Goal: Transaction & Acquisition: Book appointment/travel/reservation

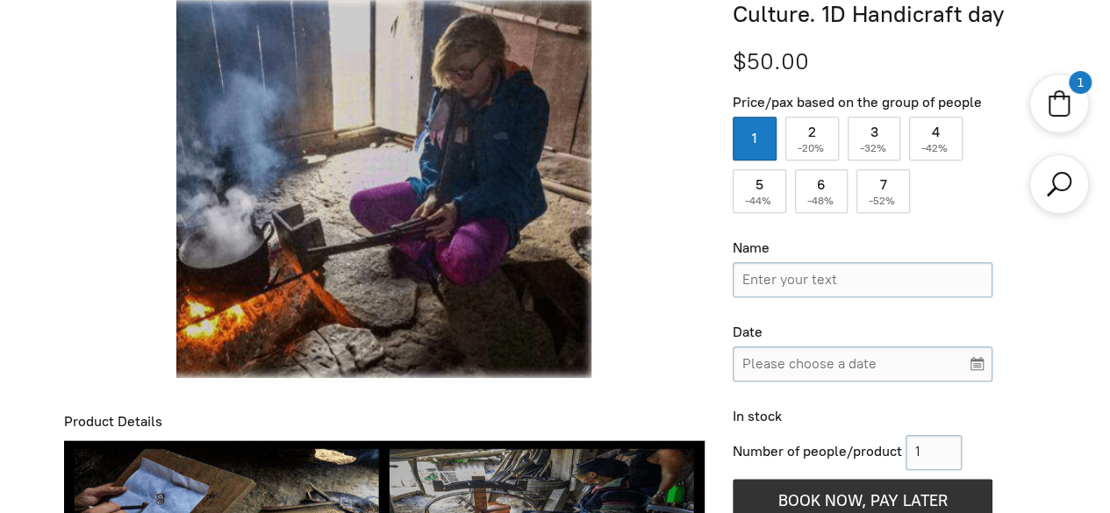
scroll to position [568, 0]
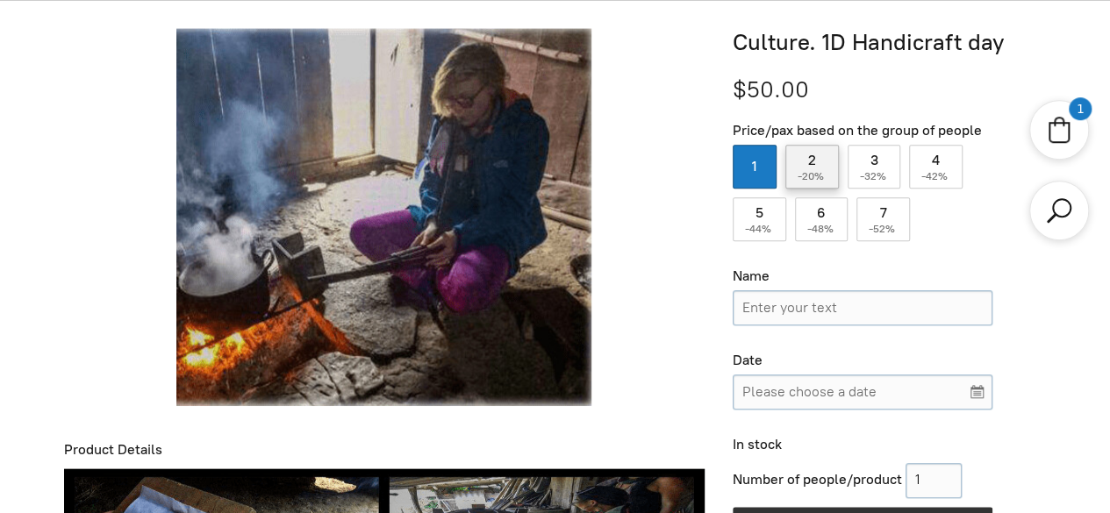
click at [804, 169] on label "2 ( -20% )" at bounding box center [812, 167] width 54 height 44
click at [804, 169] on input "2 ( -20% )" at bounding box center [812, 167] width 54 height 44
radio input "true"
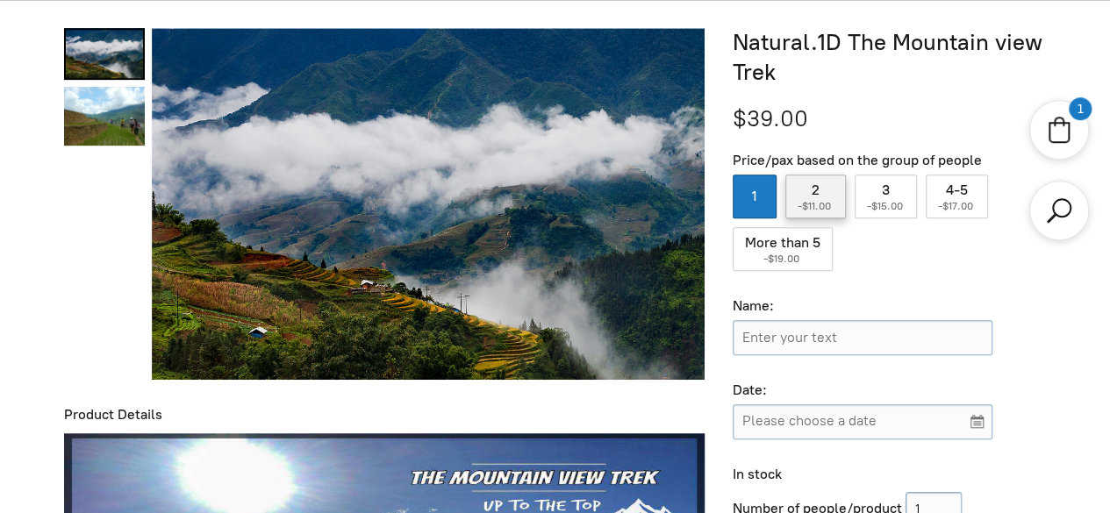
click at [799, 209] on span "-$11.00" at bounding box center [815, 206] width 36 height 12
click at [799, 209] on input "2 ( -$11.00 )" at bounding box center [815, 197] width 61 height 44
radio input "true"
click at [761, 208] on label "1" at bounding box center [754, 197] width 44 height 44
click at [761, 208] on input "1" at bounding box center [754, 197] width 44 height 44
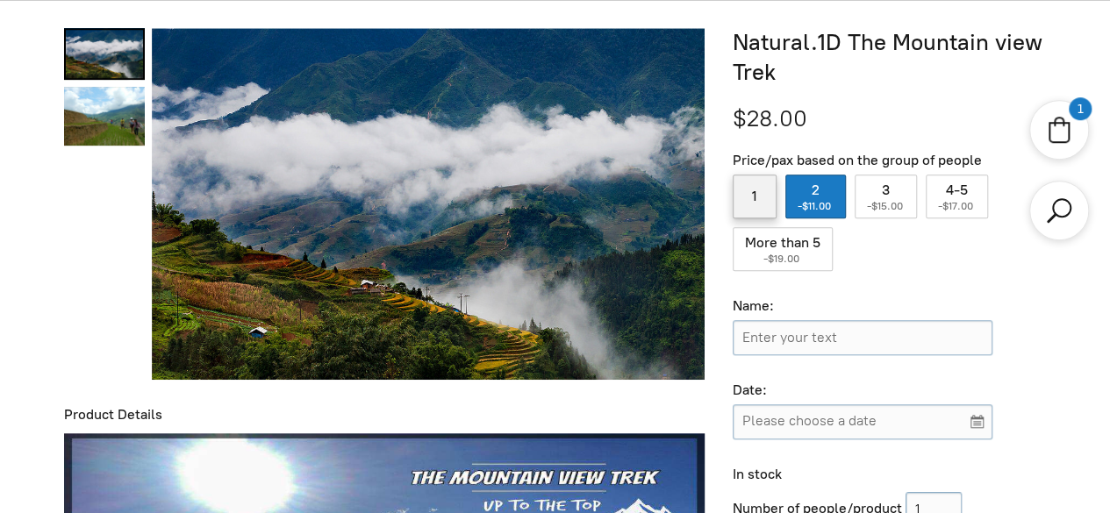
radio input "true"
click at [808, 190] on label "2 ( -$11.00 )" at bounding box center [815, 197] width 61 height 44
click at [808, 190] on input "2 ( -$11.00 )" at bounding box center [815, 197] width 61 height 44
radio input "true"
click at [775, 209] on label "1" at bounding box center [754, 197] width 44 height 44
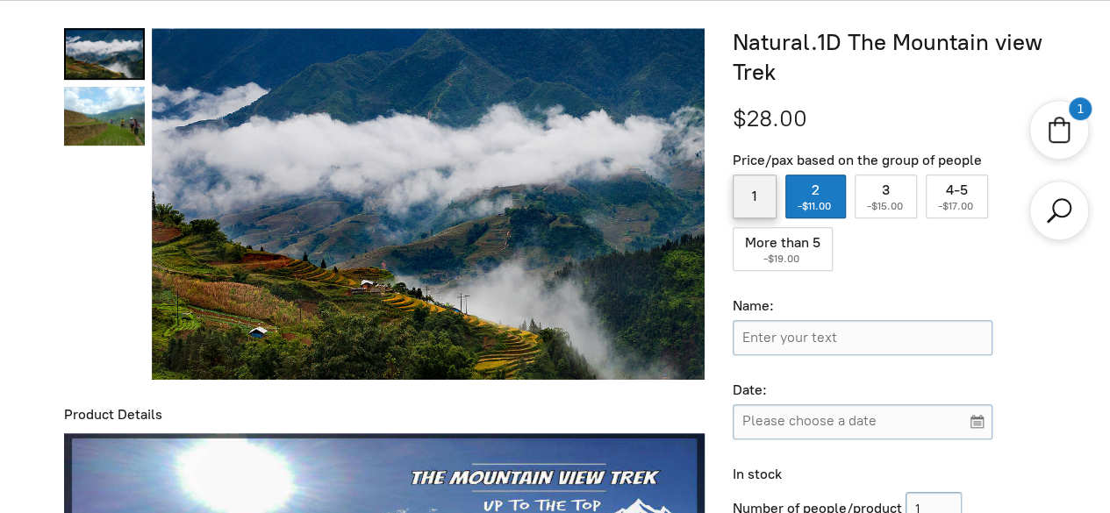
click at [775, 209] on input "1" at bounding box center [754, 197] width 44 height 44
radio input "true"
click at [810, 197] on label "2 ( -$11.00 )" at bounding box center [815, 197] width 61 height 44
click at [810, 197] on input "2 ( -$11.00 )" at bounding box center [815, 197] width 61 height 44
radio input "true"
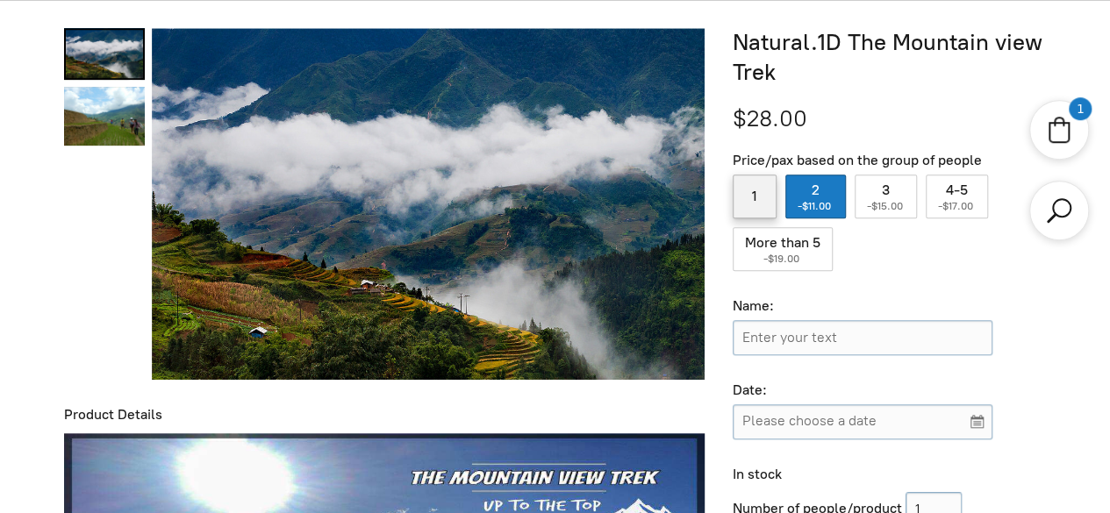
drag, startPoint x: 760, startPoint y: 216, endPoint x: 741, endPoint y: 175, distance: 44.4
click at [761, 216] on label "1" at bounding box center [754, 197] width 44 height 44
click at [761, 216] on input "1" at bounding box center [754, 197] width 44 height 44
radio input "true"
click at [812, 182] on label "2 ( -$11.00 )" at bounding box center [815, 197] width 61 height 44
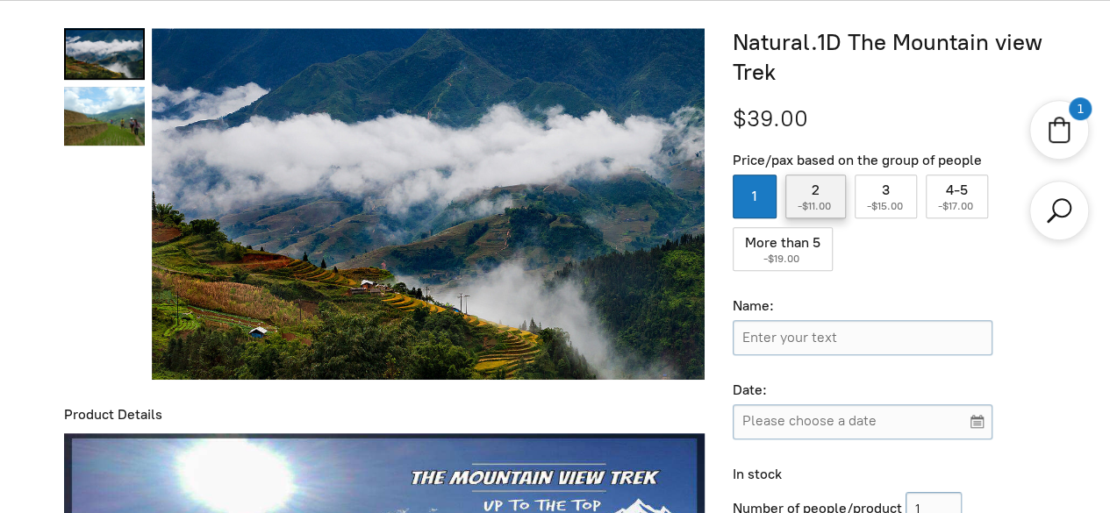
click at [812, 182] on input "2 ( -$11.00 )" at bounding box center [815, 197] width 61 height 44
radio input "true"
